Goal: Use online tool/utility: Utilize a website feature to perform a specific function

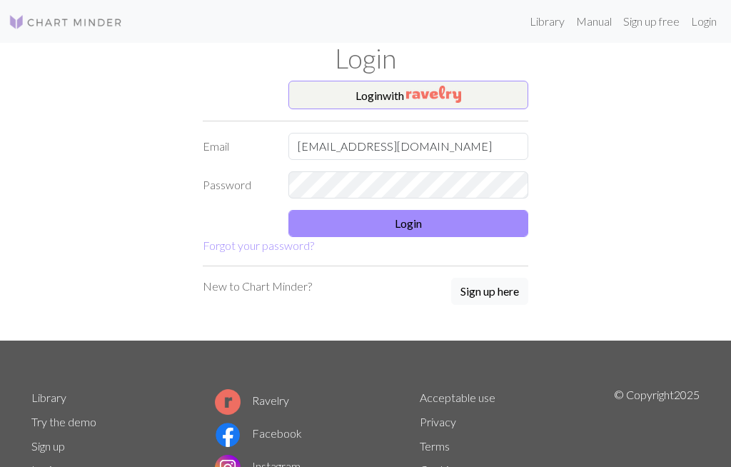
click at [440, 225] on button "Login" at bounding box center [408, 223] width 240 height 27
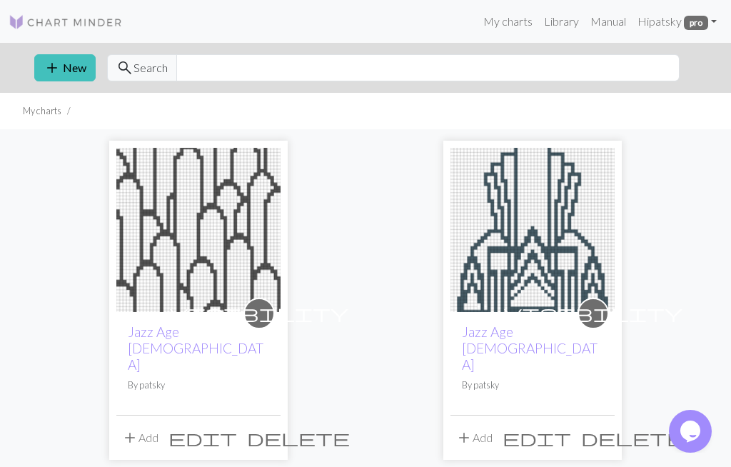
click at [223, 275] on img at bounding box center [198, 230] width 164 height 164
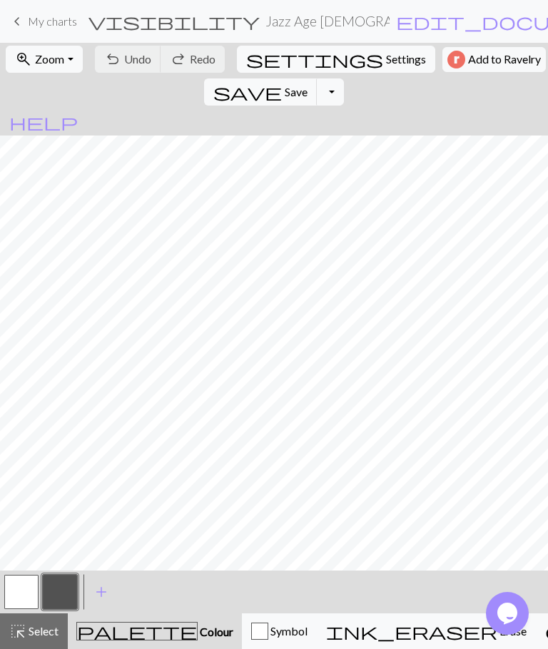
click at [56, 64] on span "Zoom" at bounding box center [49, 59] width 29 height 14
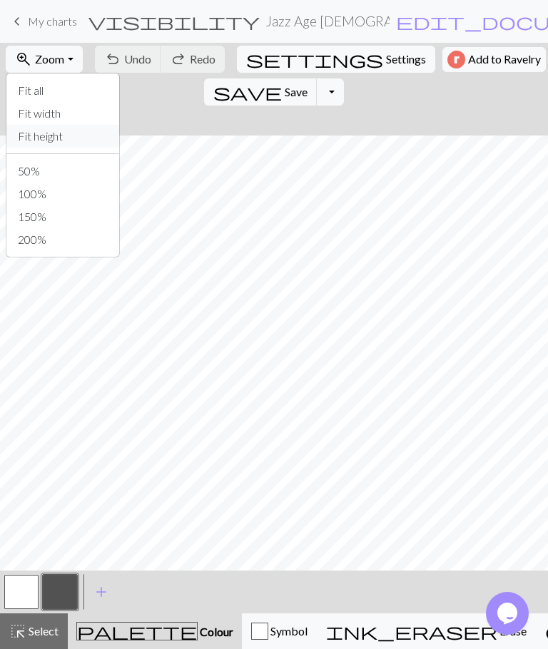
click at [59, 138] on button "Fit height" at bounding box center [62, 136] width 113 height 23
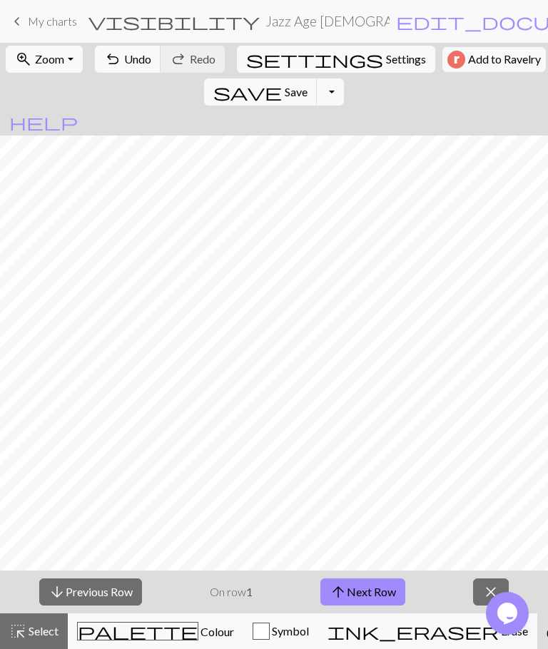
click at [375, 466] on button "arrow_upward Next Row" at bounding box center [362, 592] width 85 height 27
click at [120, 466] on button "arrow_downward Previous Row" at bounding box center [90, 592] width 103 height 27
click at [101, 69] on button "undo Undo Undo" at bounding box center [128, 59] width 66 height 27
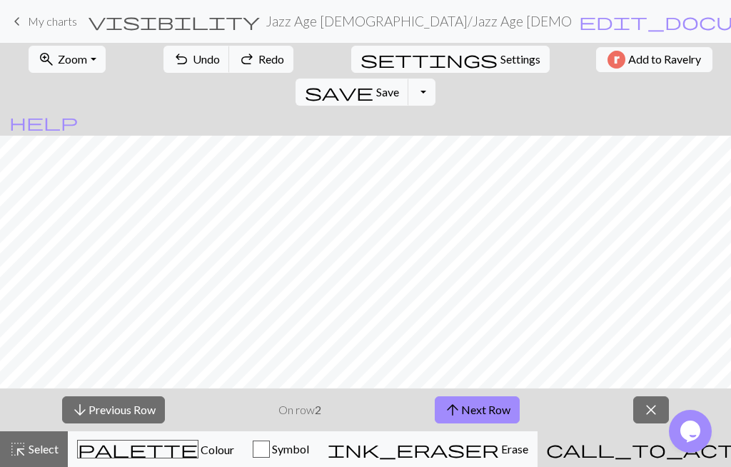
click at [83, 51] on button "zoom_in Zoom Zoom" at bounding box center [67, 59] width 76 height 27
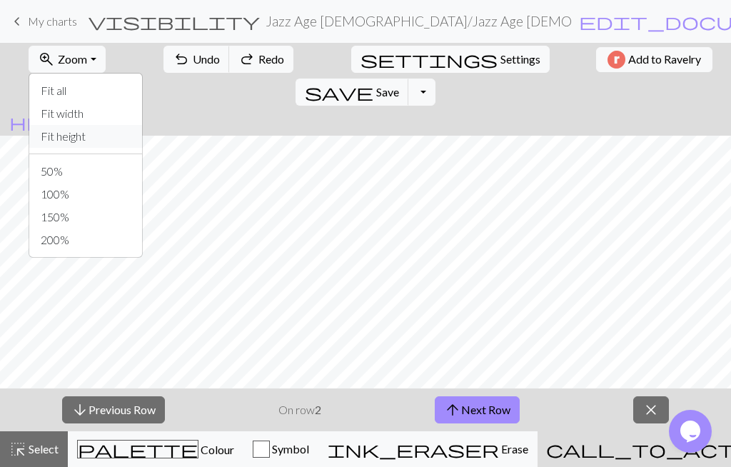
click at [77, 133] on button "Fit height" at bounding box center [85, 136] width 113 height 23
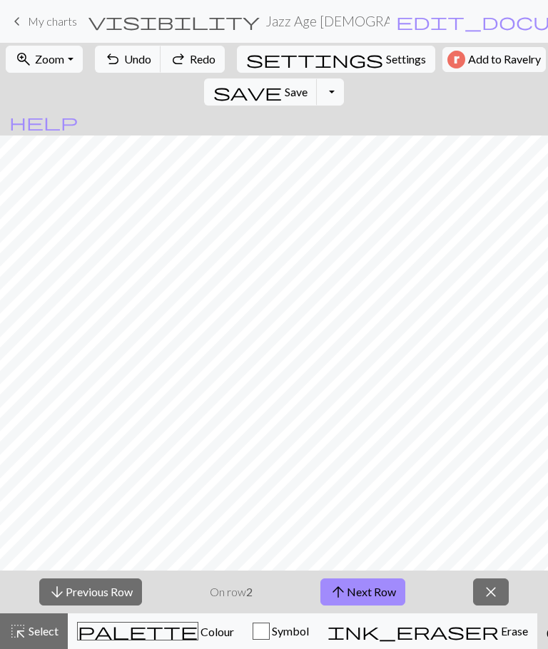
click at [122, 466] on button "arrow_downward Previous Row" at bounding box center [90, 592] width 103 height 27
click at [61, 54] on span "Zoom" at bounding box center [49, 59] width 29 height 14
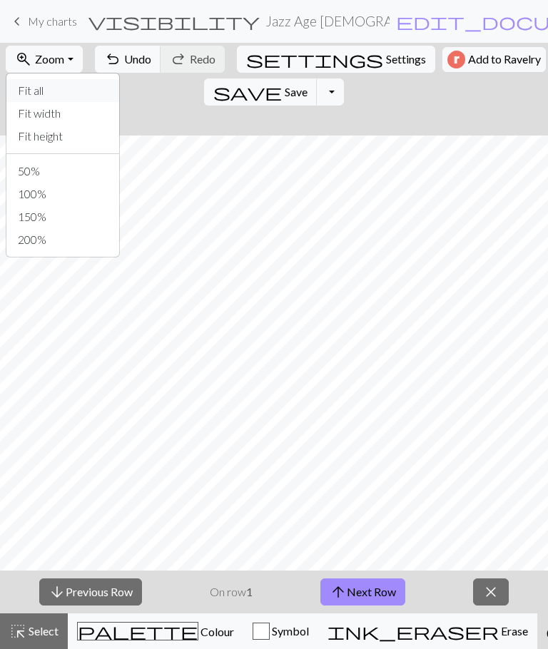
click at [54, 91] on button "Fit all" at bounding box center [62, 90] width 113 height 23
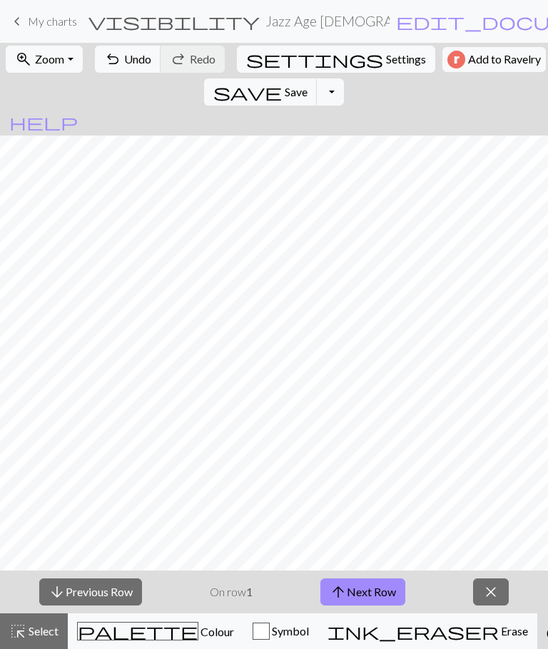
click at [58, 63] on span "Zoom" at bounding box center [49, 59] width 29 height 14
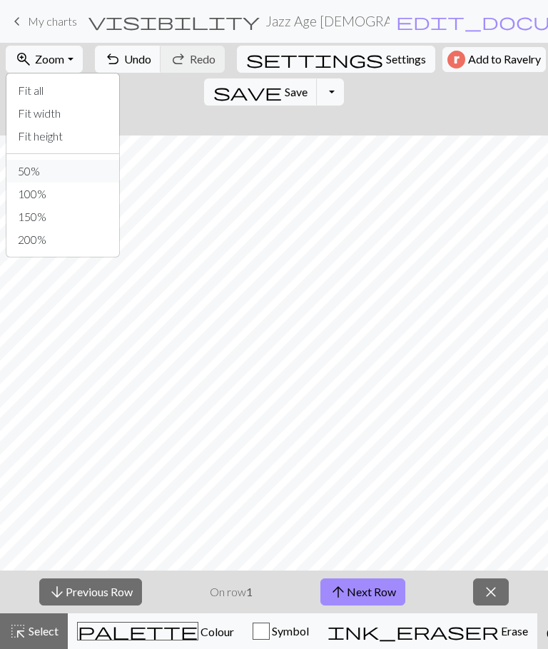
click at [46, 176] on button "50%" at bounding box center [62, 171] width 113 height 23
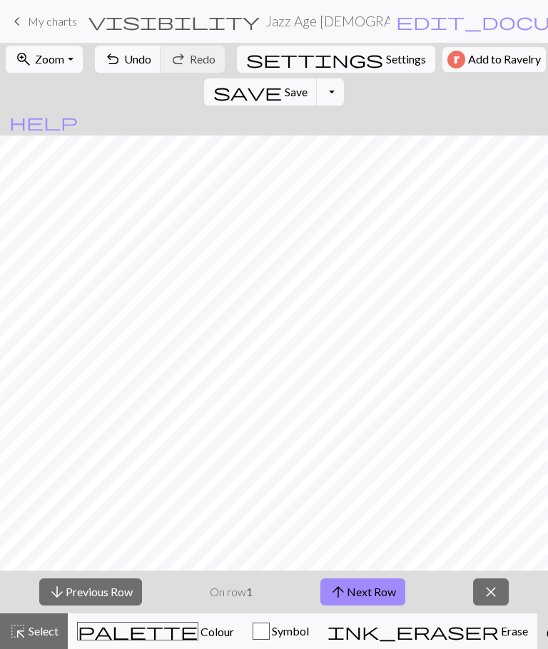
click at [49, 64] on span "Zoom" at bounding box center [49, 59] width 29 height 14
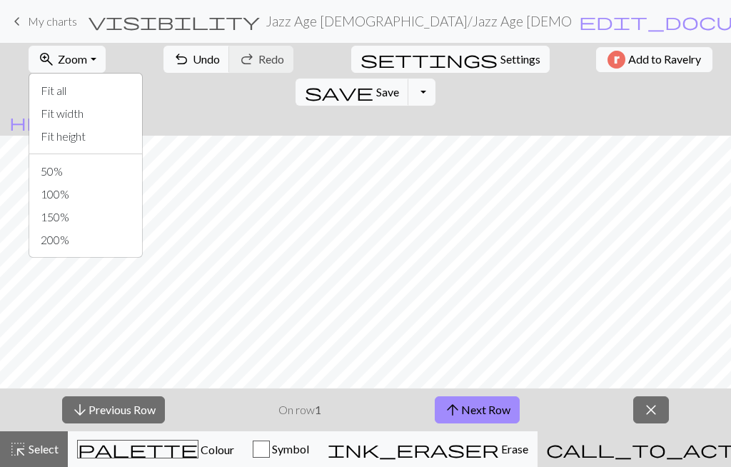
click at [64, 171] on button "50%" at bounding box center [85, 171] width 113 height 23
